Goal: Transaction & Acquisition: Book appointment/travel/reservation

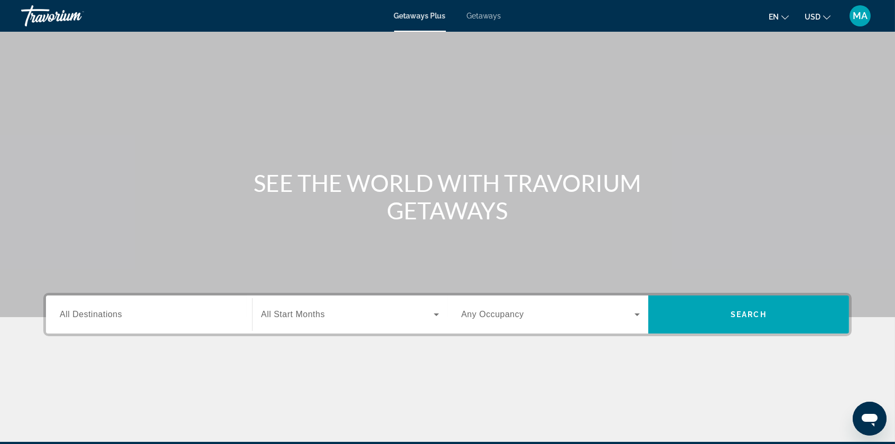
click at [72, 319] on span "All Destinations" at bounding box center [91, 314] width 62 height 9
click at [72, 321] on input "Destination All Destinations" at bounding box center [149, 315] width 179 height 13
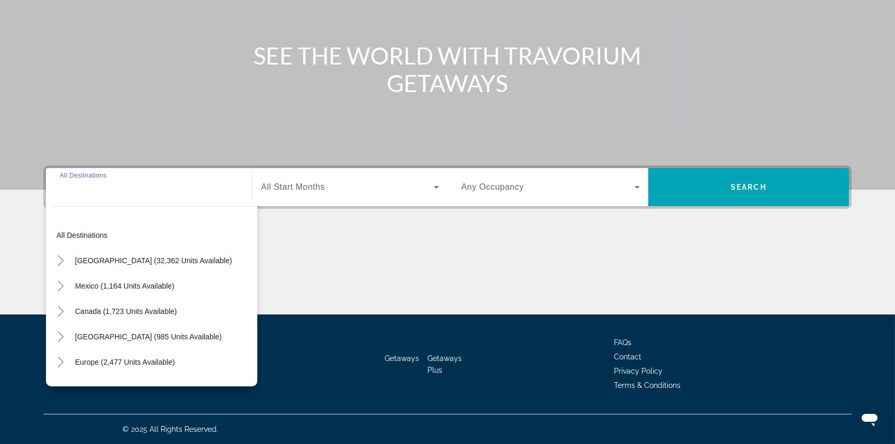
scroll to position [159, 0]
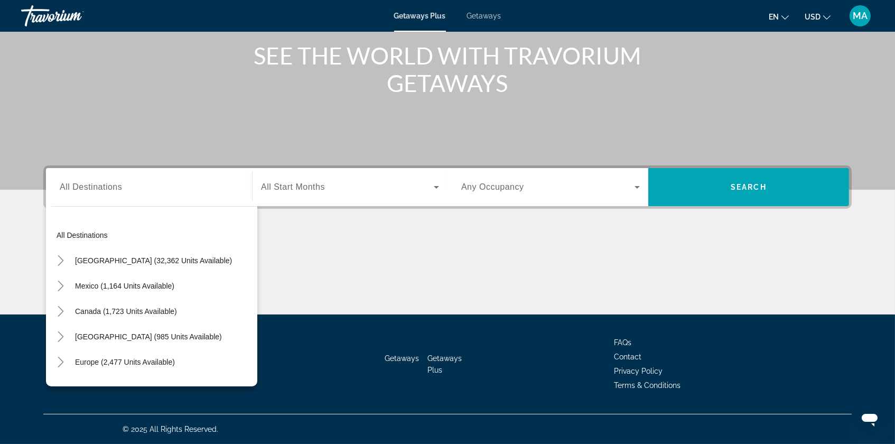
click at [349, 235] on div "Main content" at bounding box center [447, 274] width 809 height 79
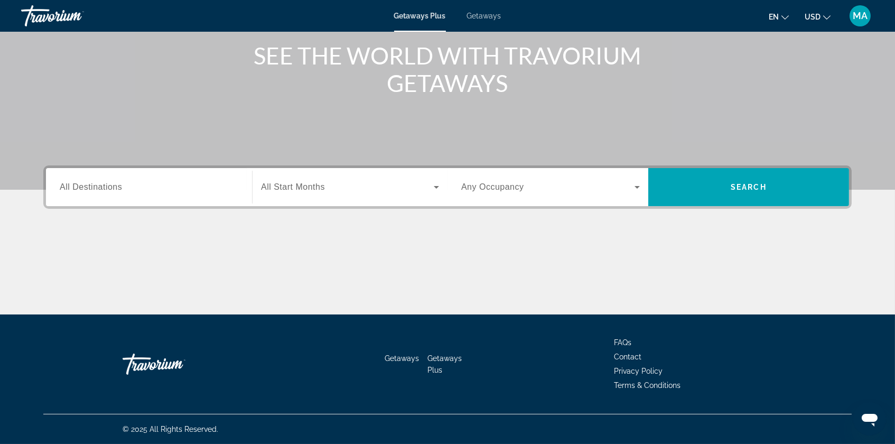
click at [69, 182] on span "All Destinations" at bounding box center [91, 186] width 62 height 9
click at [69, 181] on input "Destination All Destinations" at bounding box center [149, 187] width 179 height 13
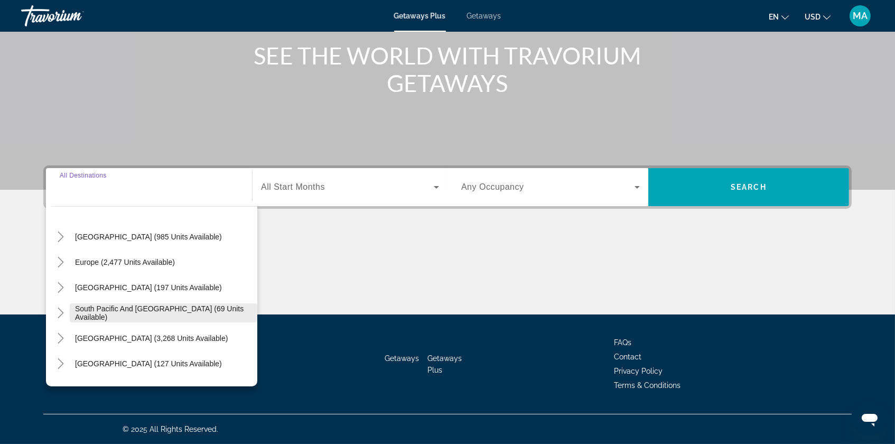
scroll to position [99, 0]
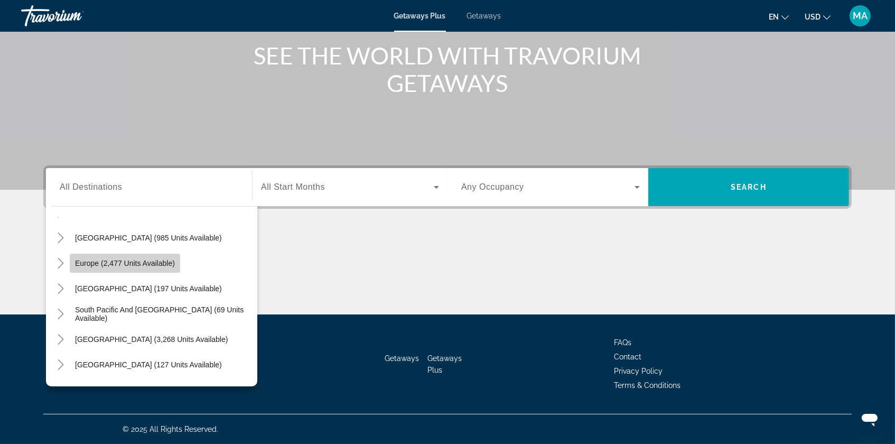
click at [114, 259] on span "Europe (2,477 units available)" at bounding box center [125, 263] width 100 height 8
type input "**********"
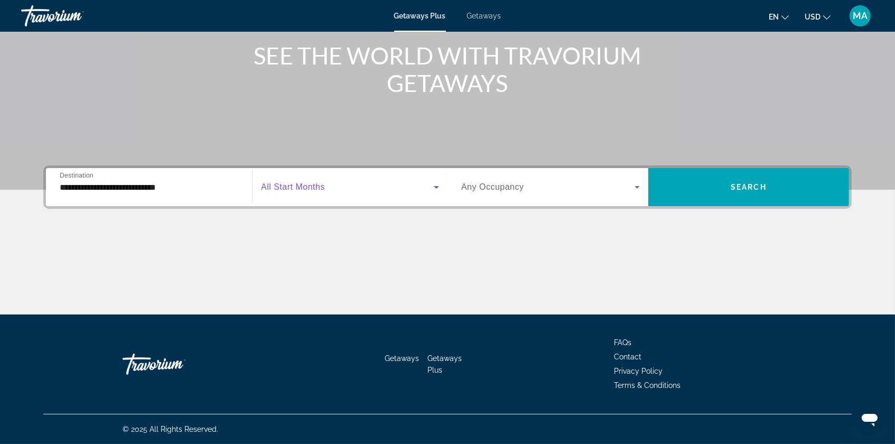
click at [315, 181] on span "Search widget" at bounding box center [347, 187] width 173 height 13
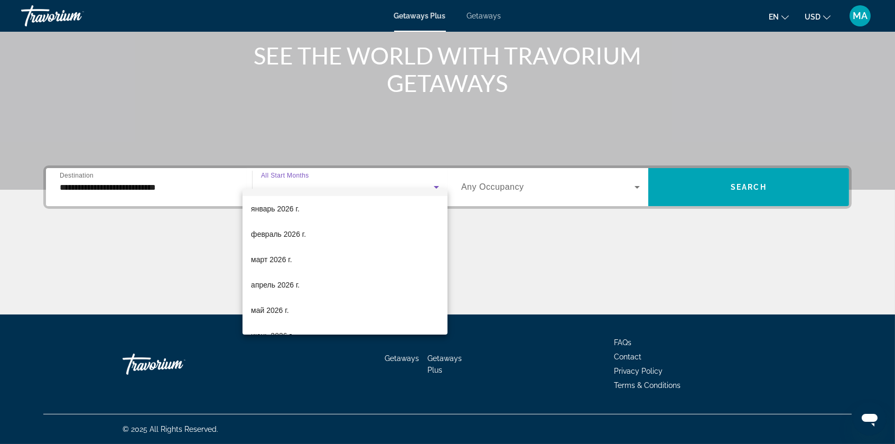
scroll to position [125, 0]
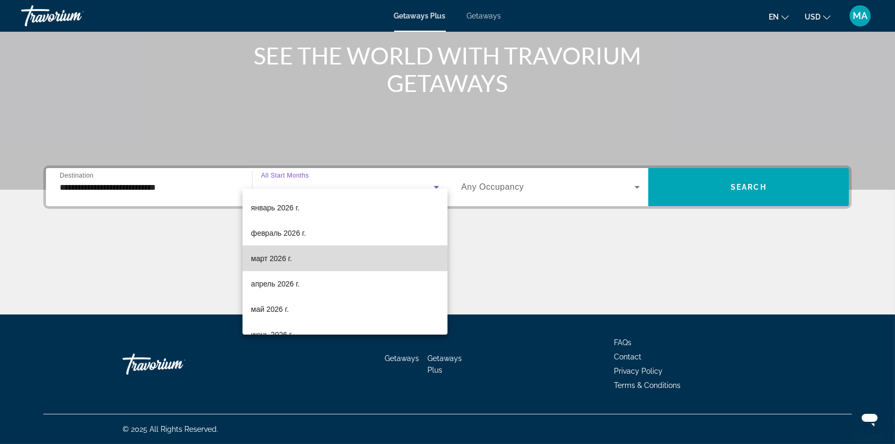
click at [274, 256] on span "март 2026 г." at bounding box center [271, 258] width 41 height 13
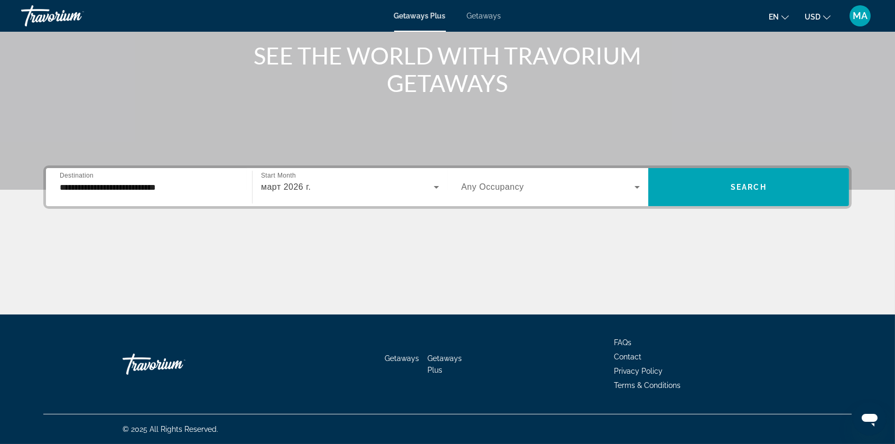
click at [517, 182] on span "Any Occupancy" at bounding box center [492, 186] width 63 height 9
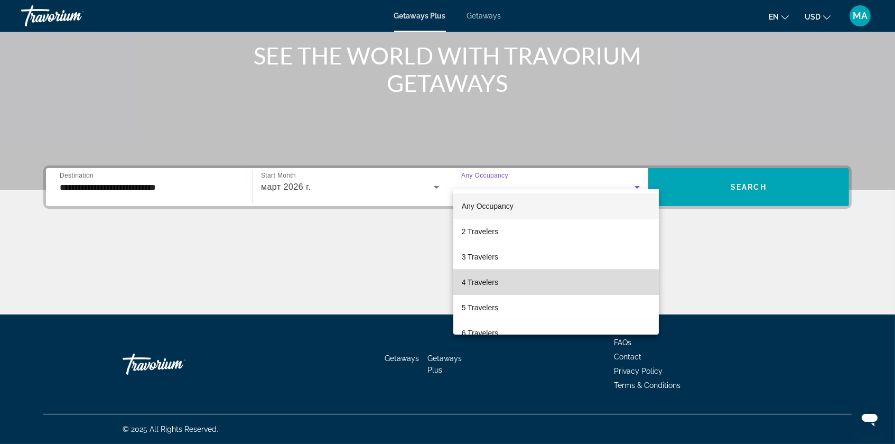
click at [495, 288] on mat-option "4 Travelers" at bounding box center [556, 282] width 206 height 25
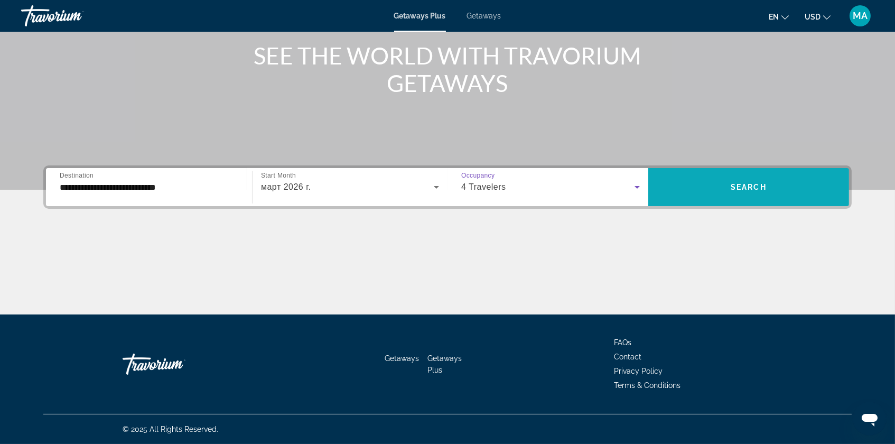
click at [767, 183] on span "Search" at bounding box center [749, 187] width 36 height 8
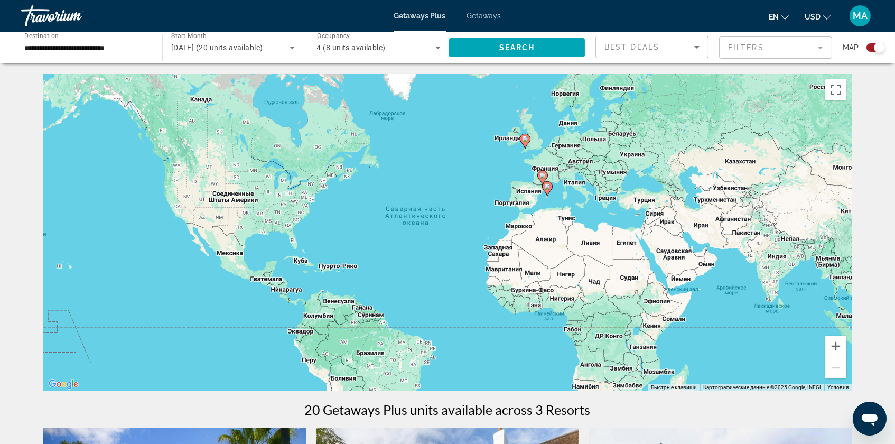
click at [83, 54] on input "**********" at bounding box center [86, 48] width 124 height 13
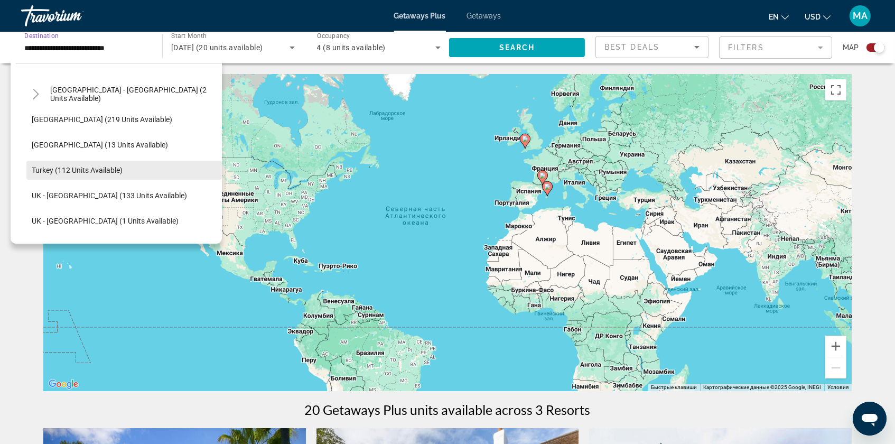
scroll to position [508, 0]
click at [87, 170] on span "Turkey (112 units available)" at bounding box center [77, 168] width 91 height 8
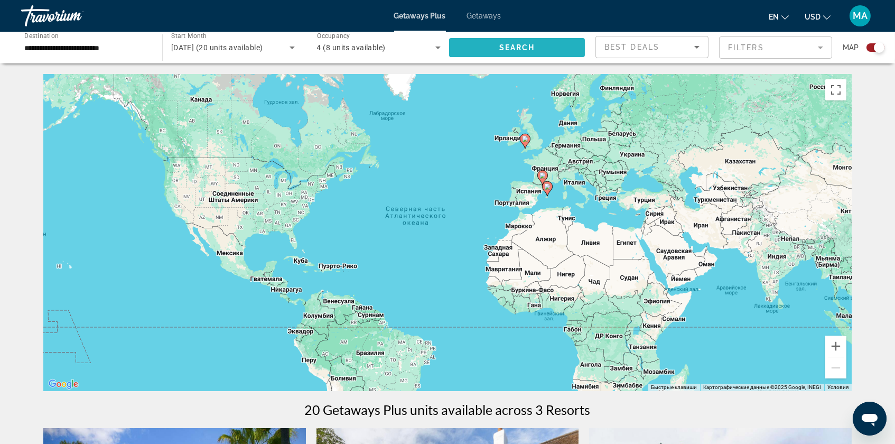
click at [524, 54] on span "Search widget" at bounding box center [517, 47] width 136 height 25
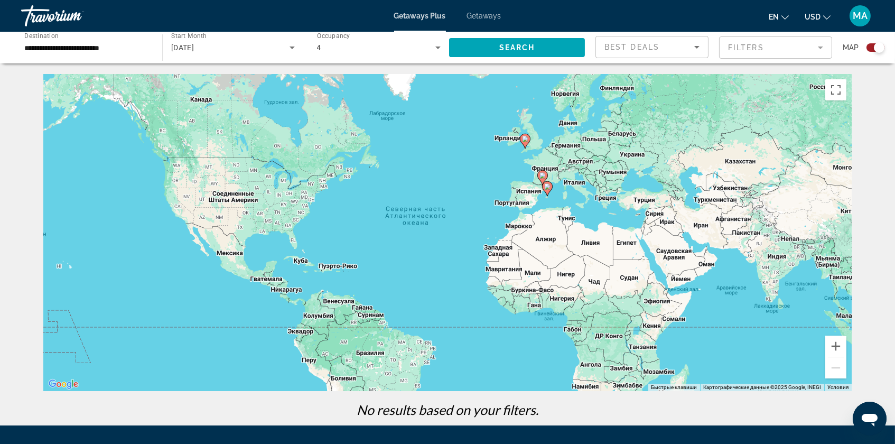
click at [92, 49] on input "**********" at bounding box center [86, 48] width 124 height 13
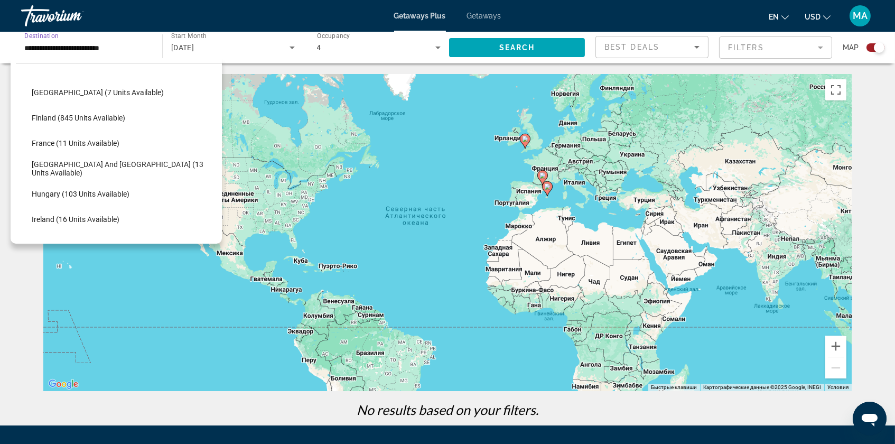
scroll to position [219, 0]
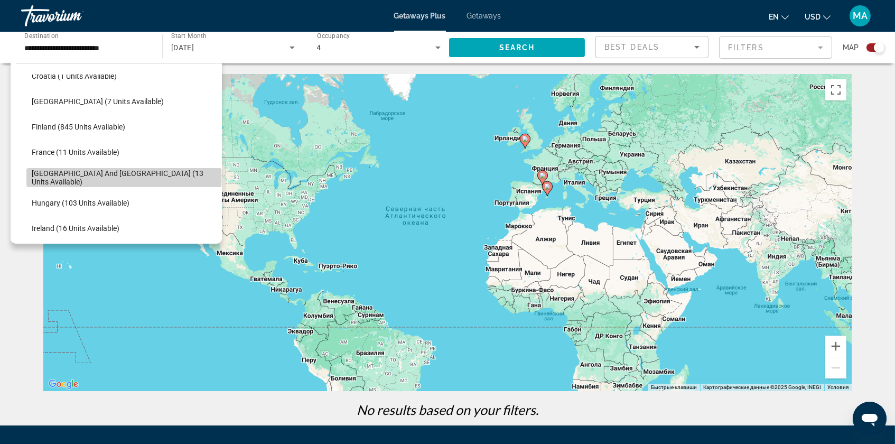
click at [125, 182] on span "[GEOGRAPHIC_DATA] and [GEOGRAPHIC_DATA] (13 units available)" at bounding box center [124, 177] width 185 height 17
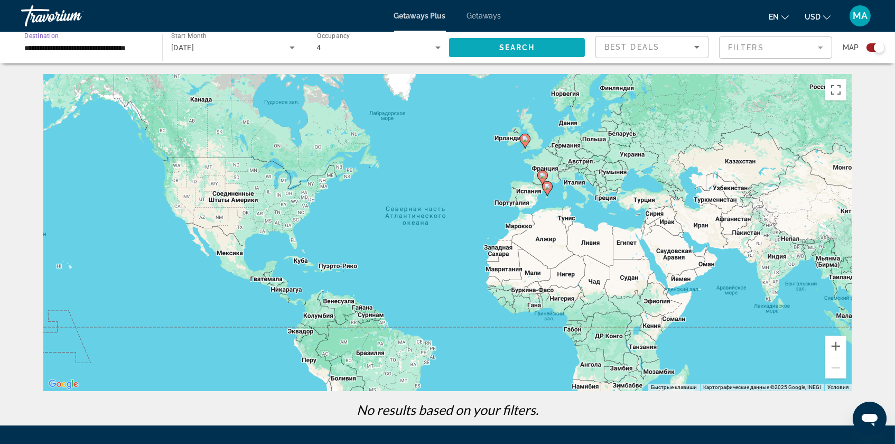
click at [506, 48] on span "Search" at bounding box center [517, 47] width 36 height 8
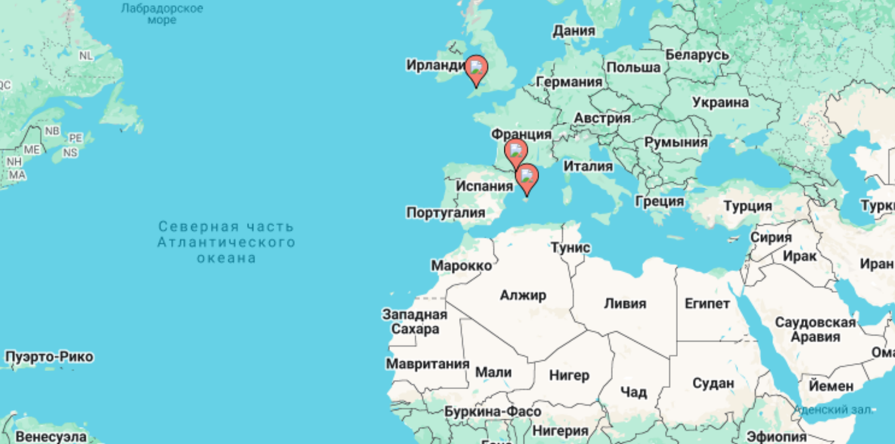
scroll to position [20, 0]
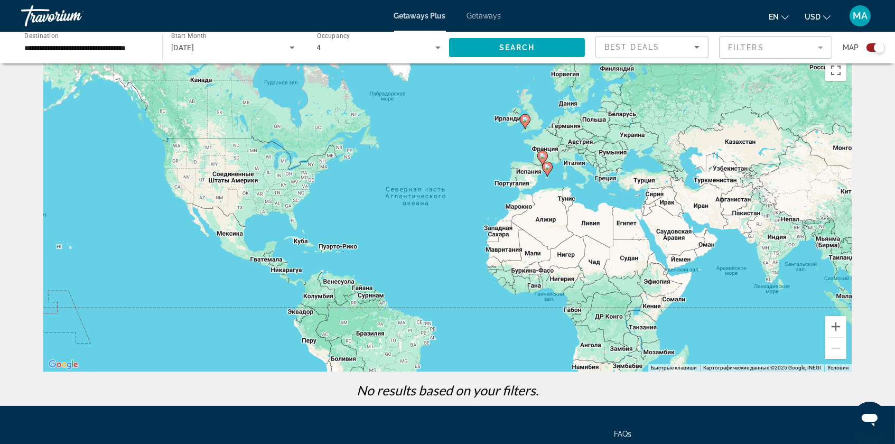
click at [110, 49] on input "**********" at bounding box center [86, 48] width 124 height 13
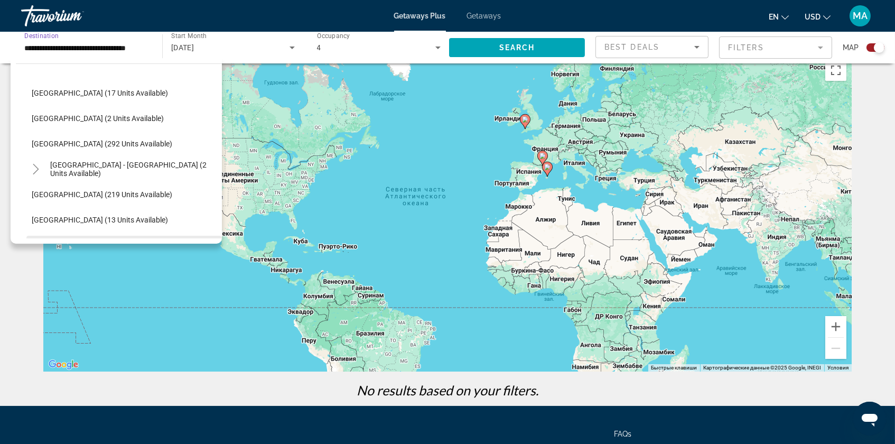
scroll to position [429, 0]
click at [78, 154] on span "Search widget" at bounding box center [124, 145] width 196 height 25
type input "**********"
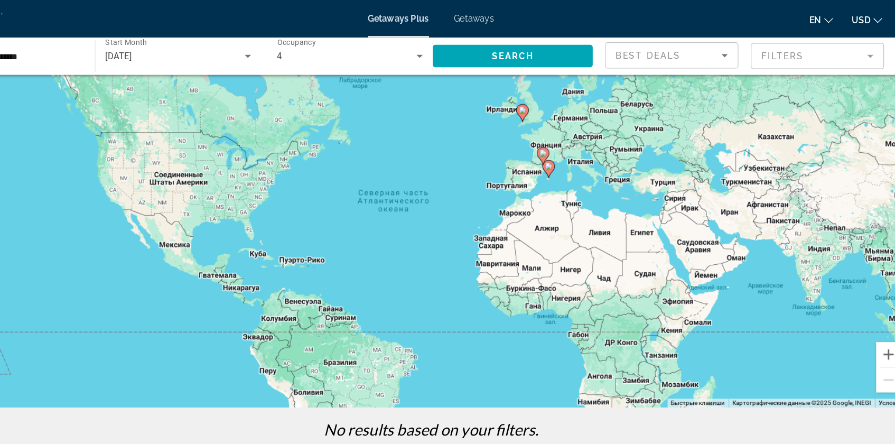
scroll to position [26, 0]
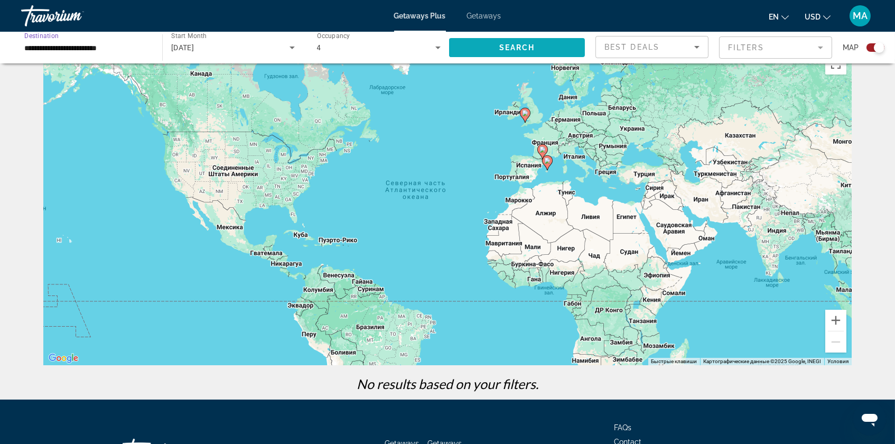
click at [508, 52] on span "Search" at bounding box center [517, 47] width 36 height 8
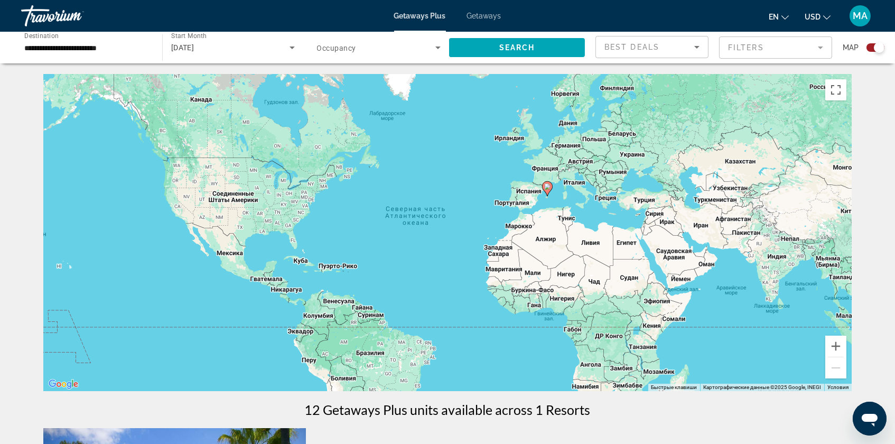
click at [548, 190] on image "Main content" at bounding box center [547, 186] width 6 height 6
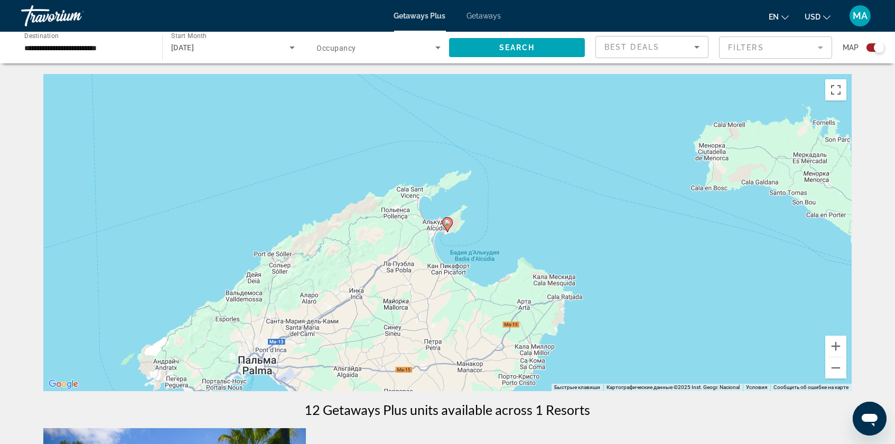
click at [448, 226] on image "Main content" at bounding box center [447, 222] width 6 height 6
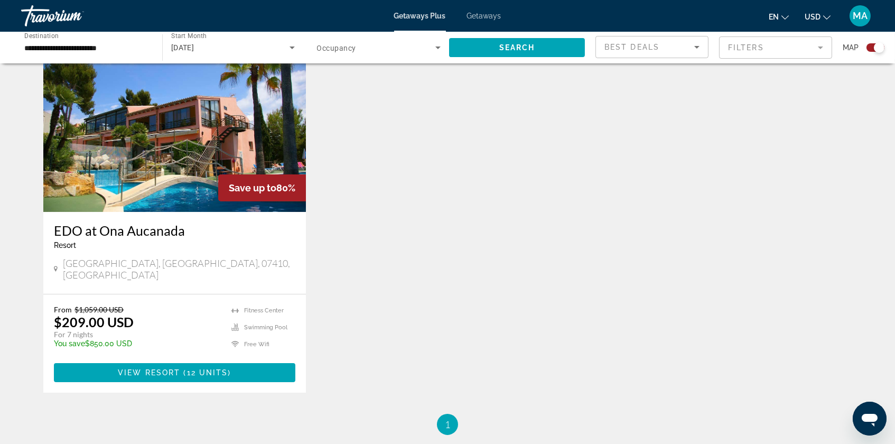
scroll to position [378, 0]
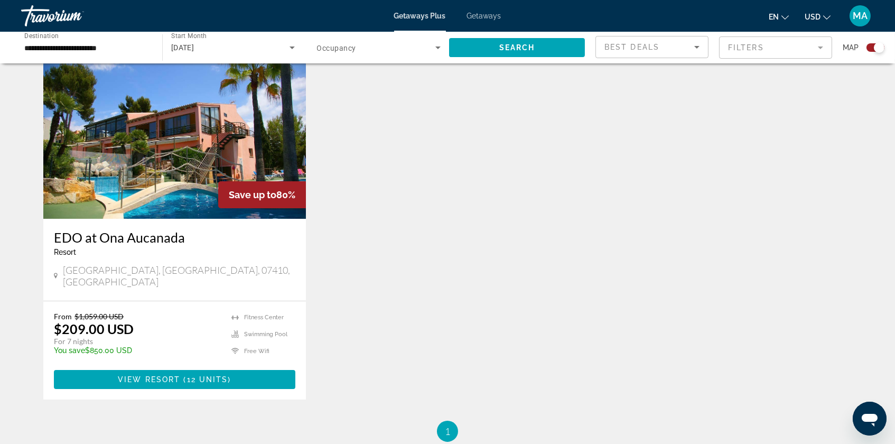
click at [152, 174] on img "Main content" at bounding box center [174, 134] width 263 height 169
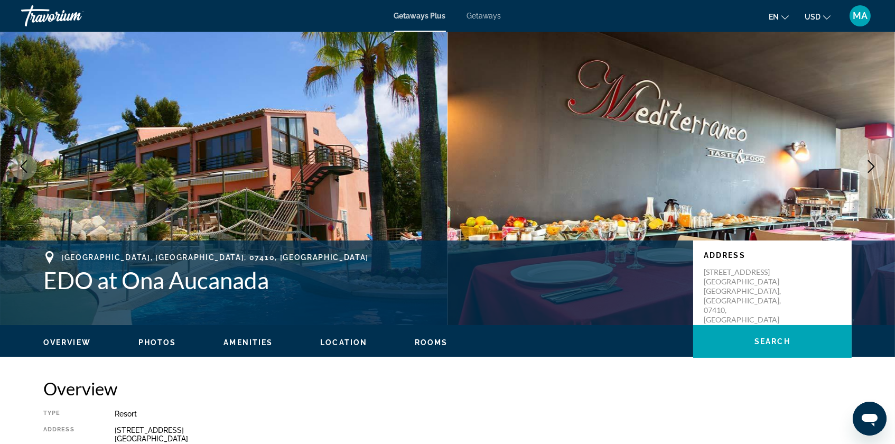
scroll to position [26, 0]
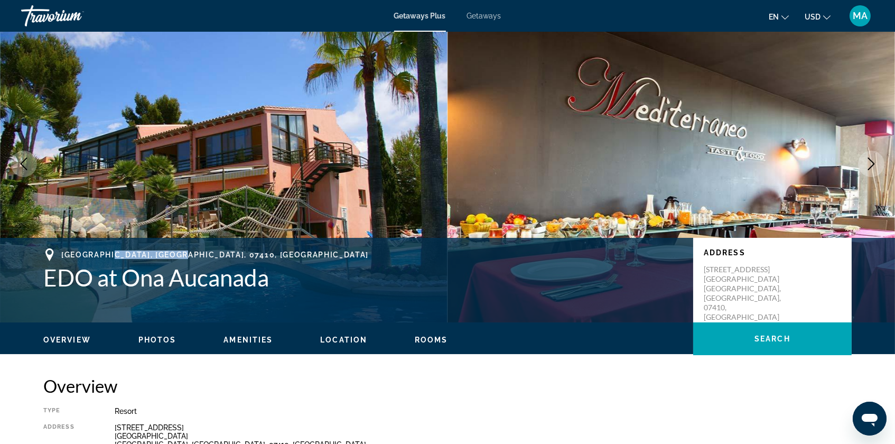
drag, startPoint x: 96, startPoint y: 265, endPoint x: 171, endPoint y: 266, distance: 75.0
click at [172, 259] on span "[GEOGRAPHIC_DATA], [GEOGRAPHIC_DATA], 07410, [GEOGRAPHIC_DATA]" at bounding box center [215, 254] width 308 height 8
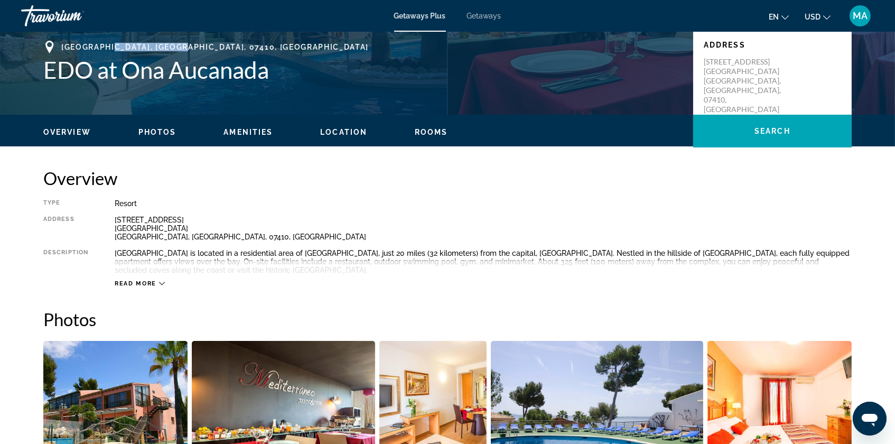
scroll to position [238, 0]
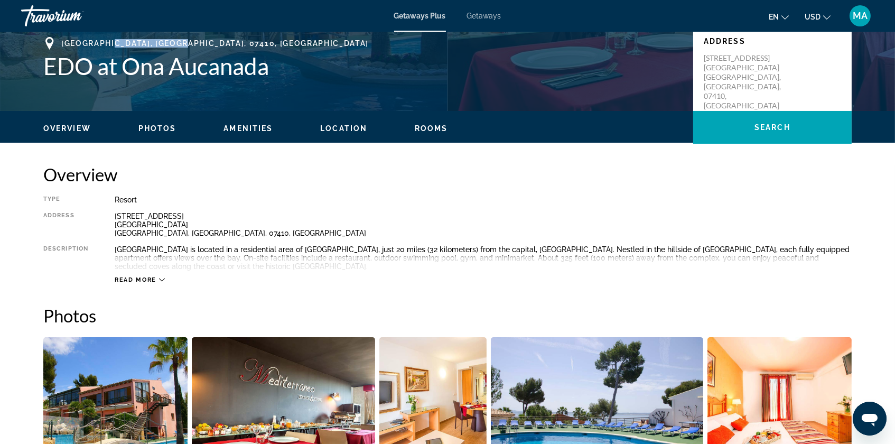
click at [159, 283] on icon "Main content" at bounding box center [162, 280] width 6 height 6
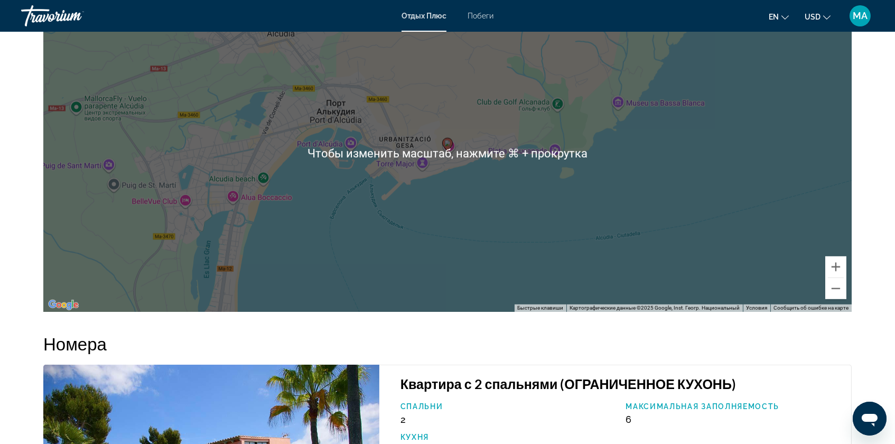
scroll to position [1442, 0]
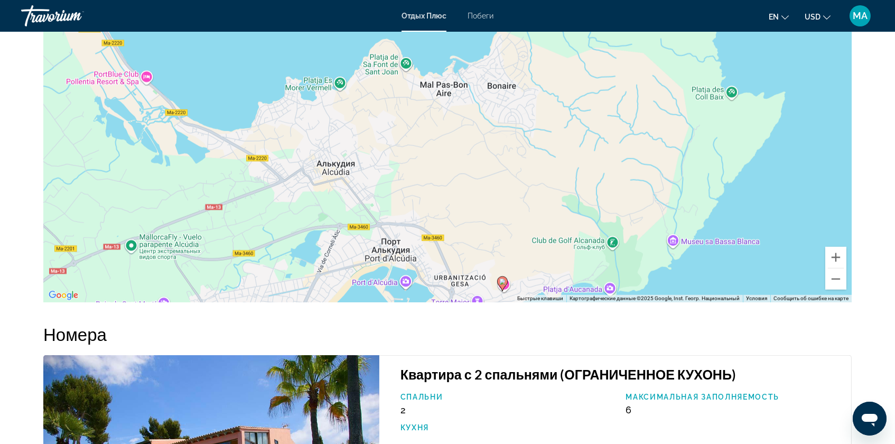
drag, startPoint x: 450, startPoint y: 189, endPoint x: 505, endPoint y: 339, distance: 159.3
click at [505, 302] on div "Чтобы активировать перетаскивание с помощью клавиатуры, нажмите Alt + Ввод. Пос…" at bounding box center [447, 143] width 809 height 317
click at [847, 290] on button "Уменьшить" at bounding box center [835, 278] width 21 height 21
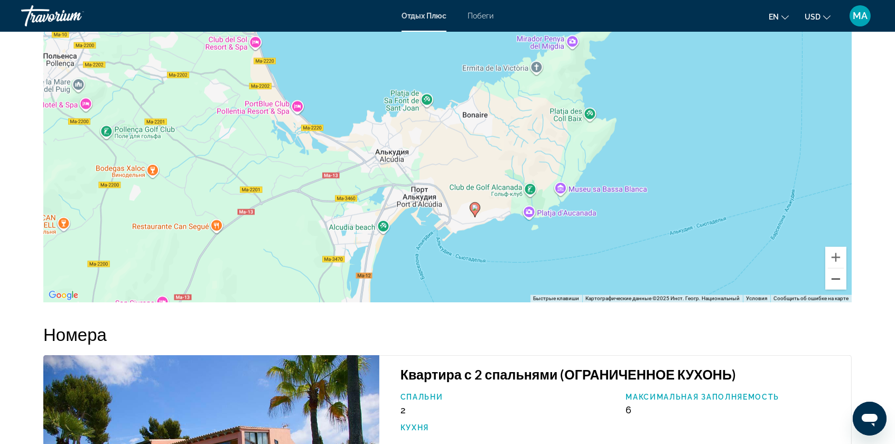
click at [847, 290] on button "Уменьшить" at bounding box center [835, 278] width 21 height 21
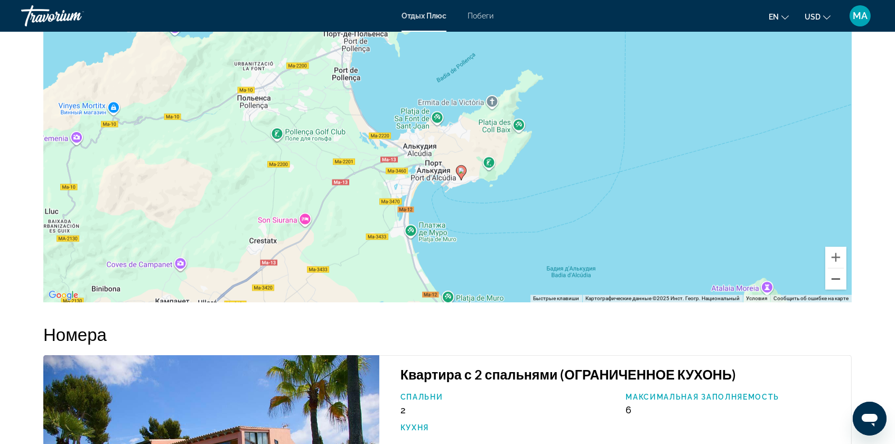
click at [847, 290] on button "Уменьшить" at bounding box center [835, 278] width 21 height 21
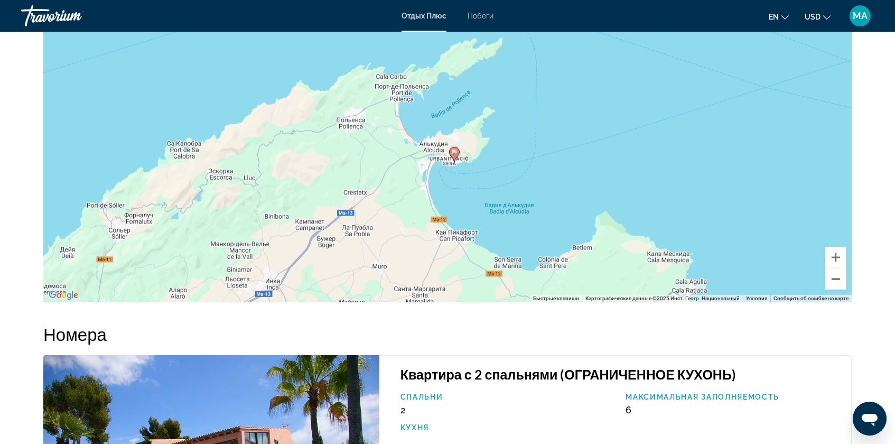
click at [847, 290] on button "Уменьшить" at bounding box center [835, 278] width 21 height 21
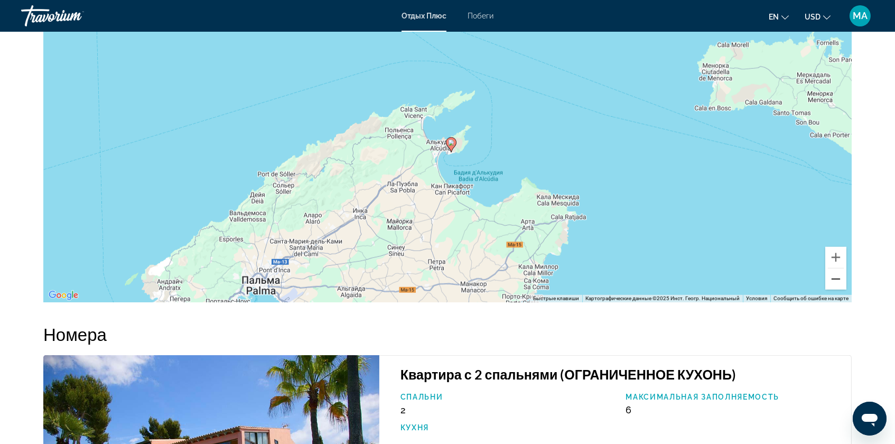
click at [847, 290] on button "Уменьшить" at bounding box center [835, 278] width 21 height 21
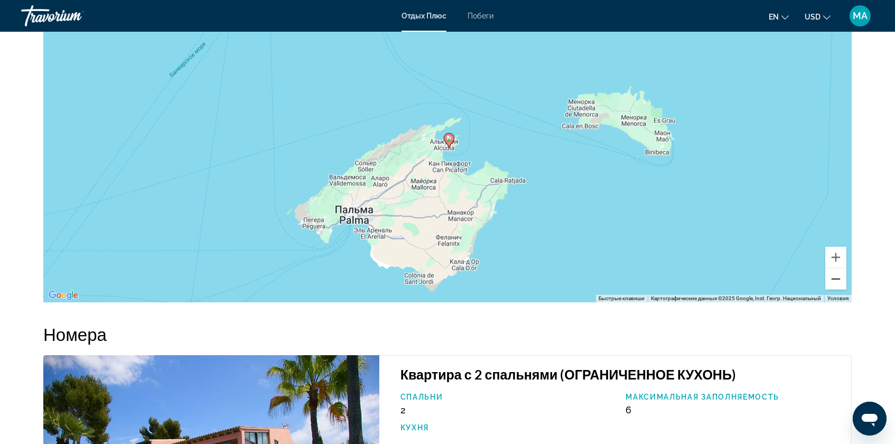
click at [847, 290] on button "Уменьшить" at bounding box center [835, 278] width 21 height 21
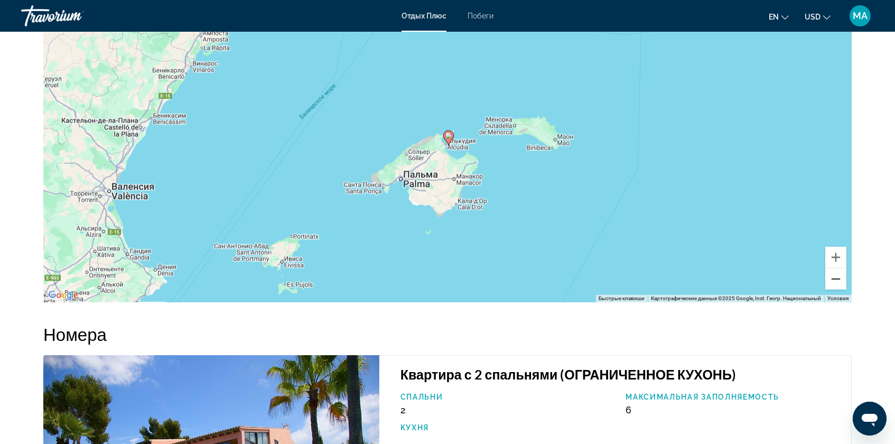
click at [847, 290] on button "Уменьшить" at bounding box center [835, 278] width 21 height 21
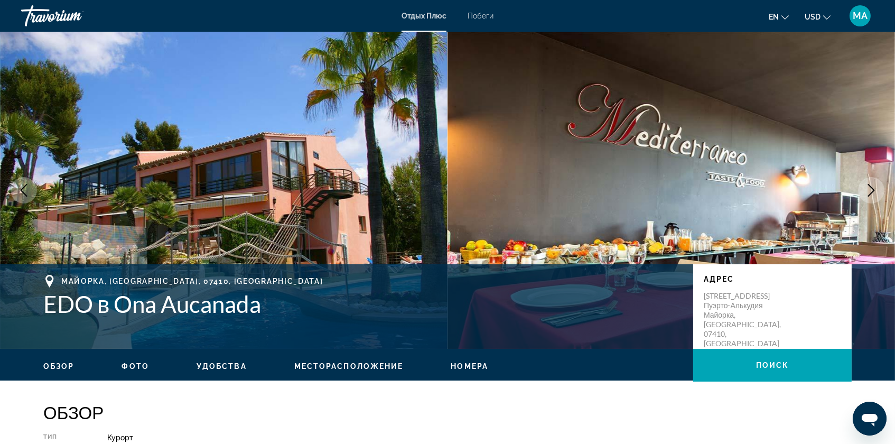
scroll to position [0, 0]
